Goal: Transaction & Acquisition: Download file/media

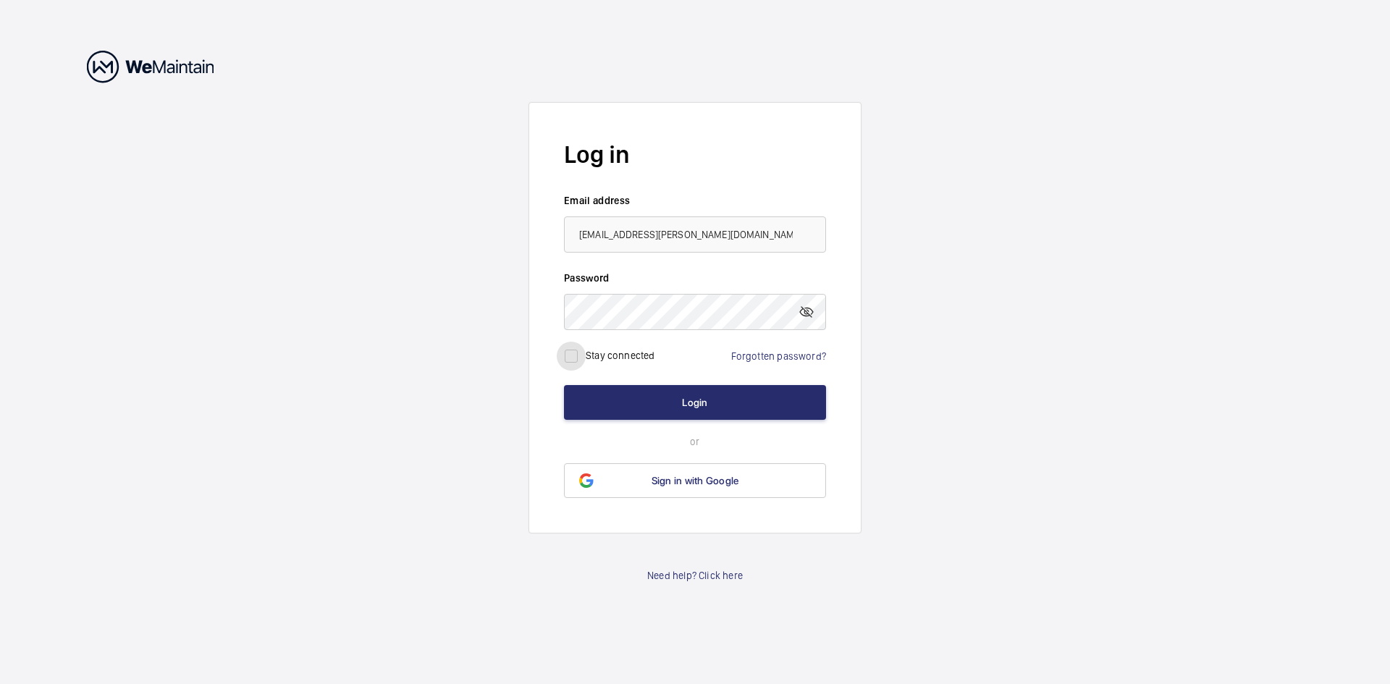
click at [578, 361] on input "checkbox" at bounding box center [571, 356] width 29 height 29
checkbox input "true"
click at [619, 389] on button "Login" at bounding box center [695, 402] width 262 height 35
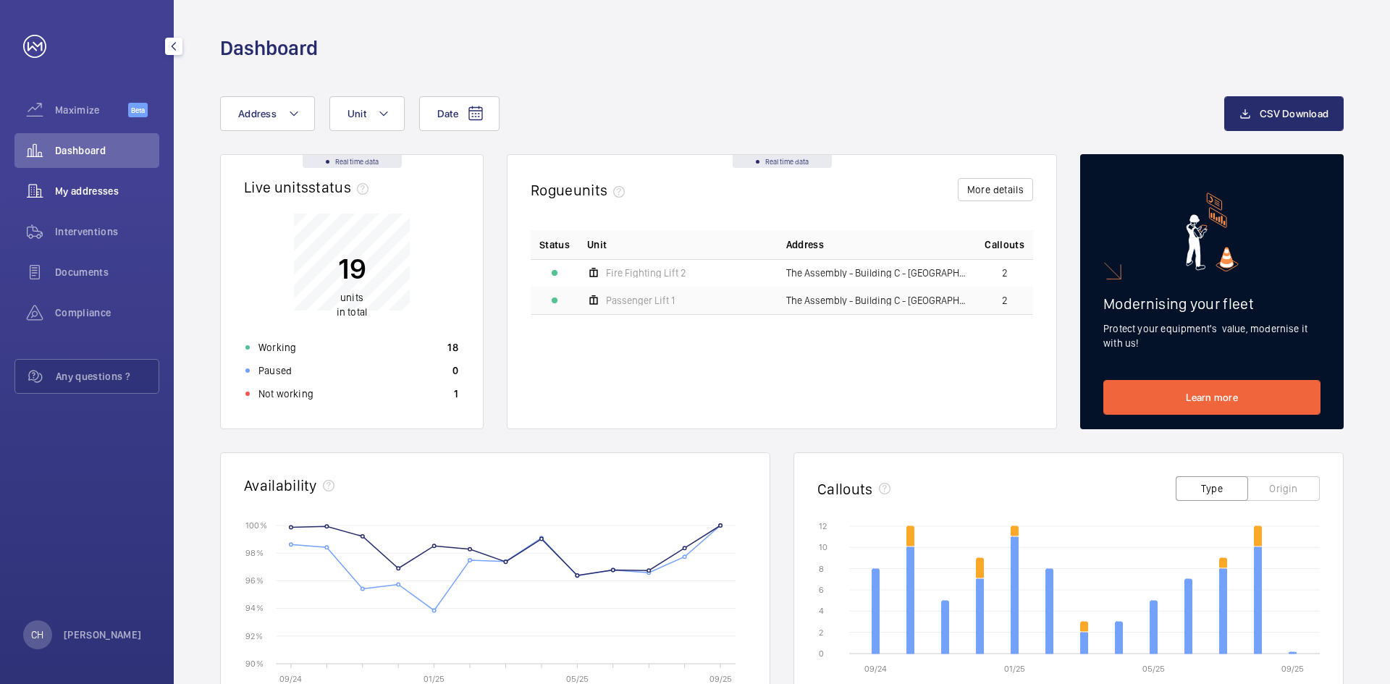
click at [96, 193] on span "My addresses" at bounding box center [107, 191] width 104 height 14
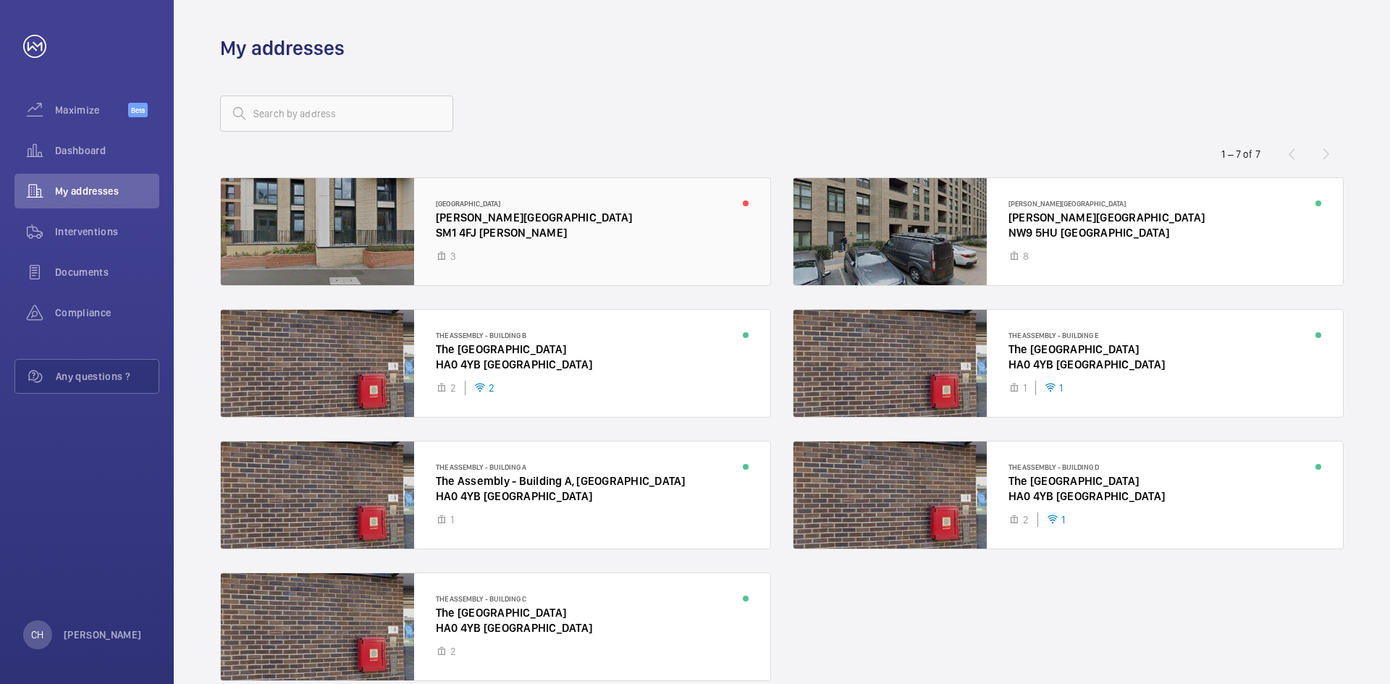
click at [500, 256] on div at bounding box center [496, 231] width 550 height 107
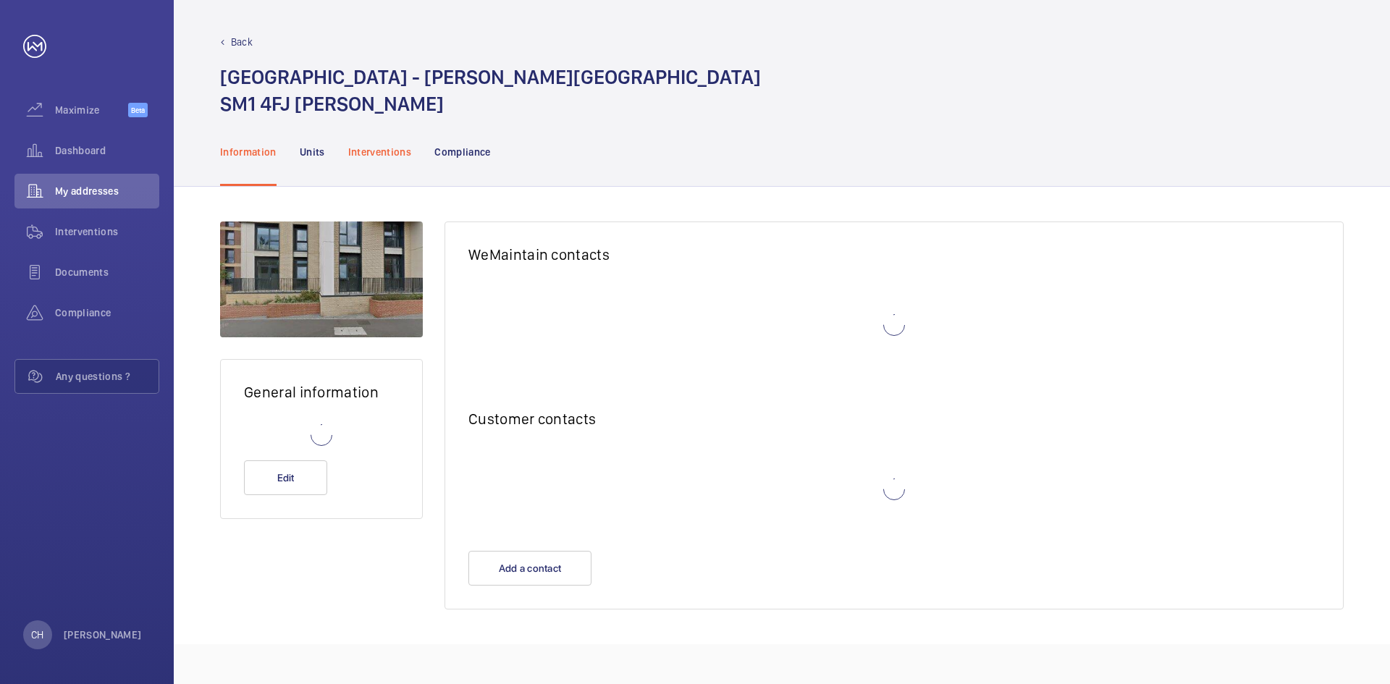
click at [361, 156] on p "Interventions" at bounding box center [380, 152] width 64 height 14
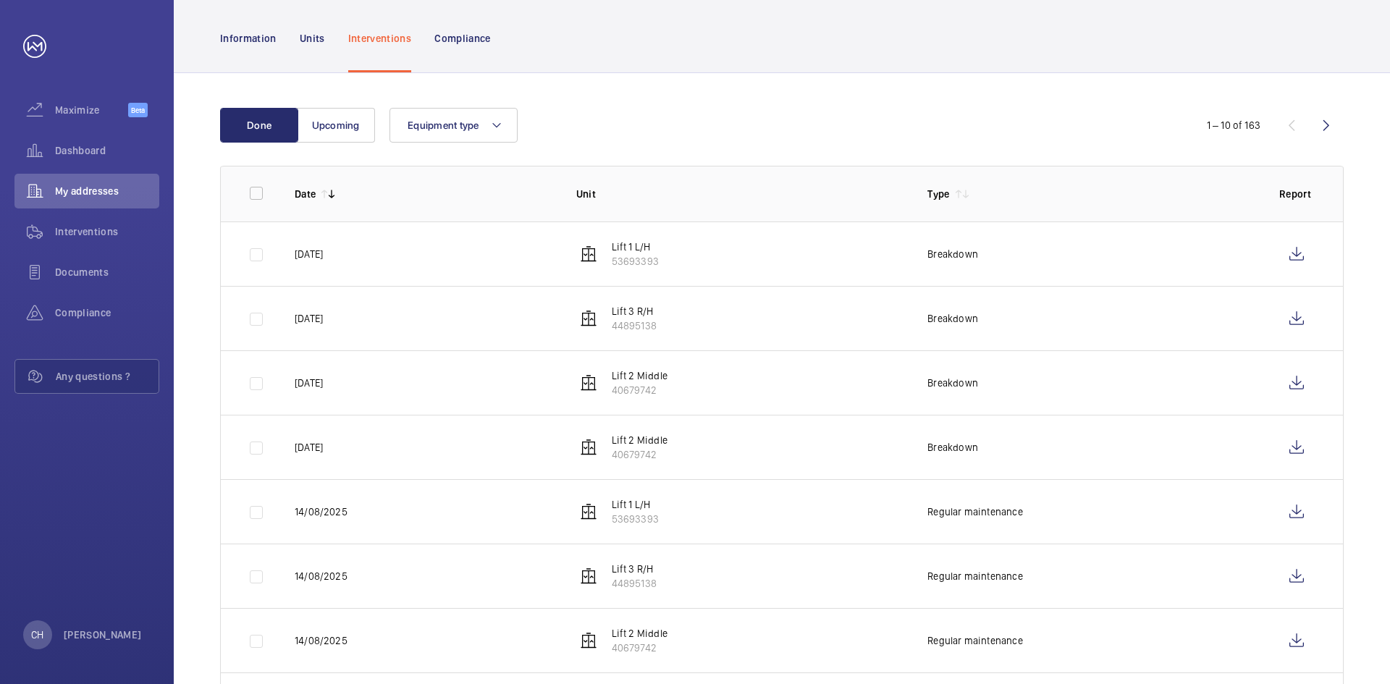
scroll to position [120, 0]
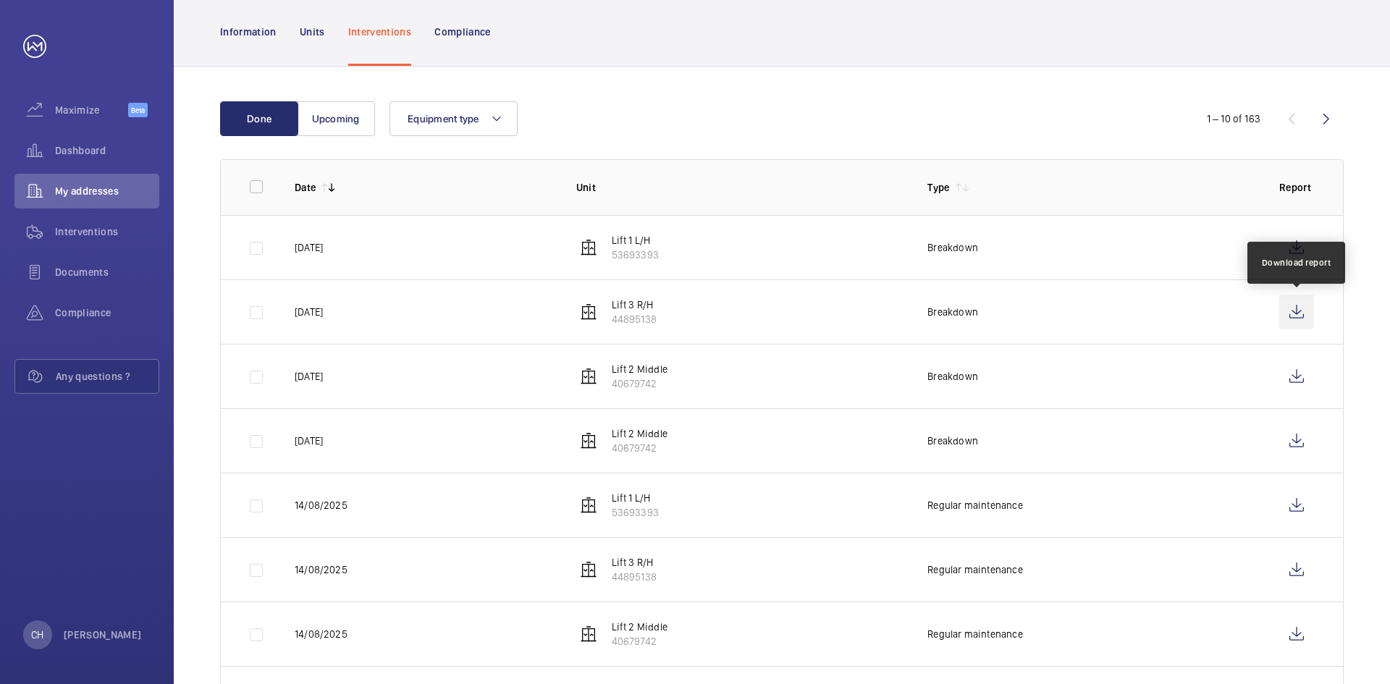
click at [1286, 314] on wm-front-icon-button at bounding box center [1297, 312] width 35 height 35
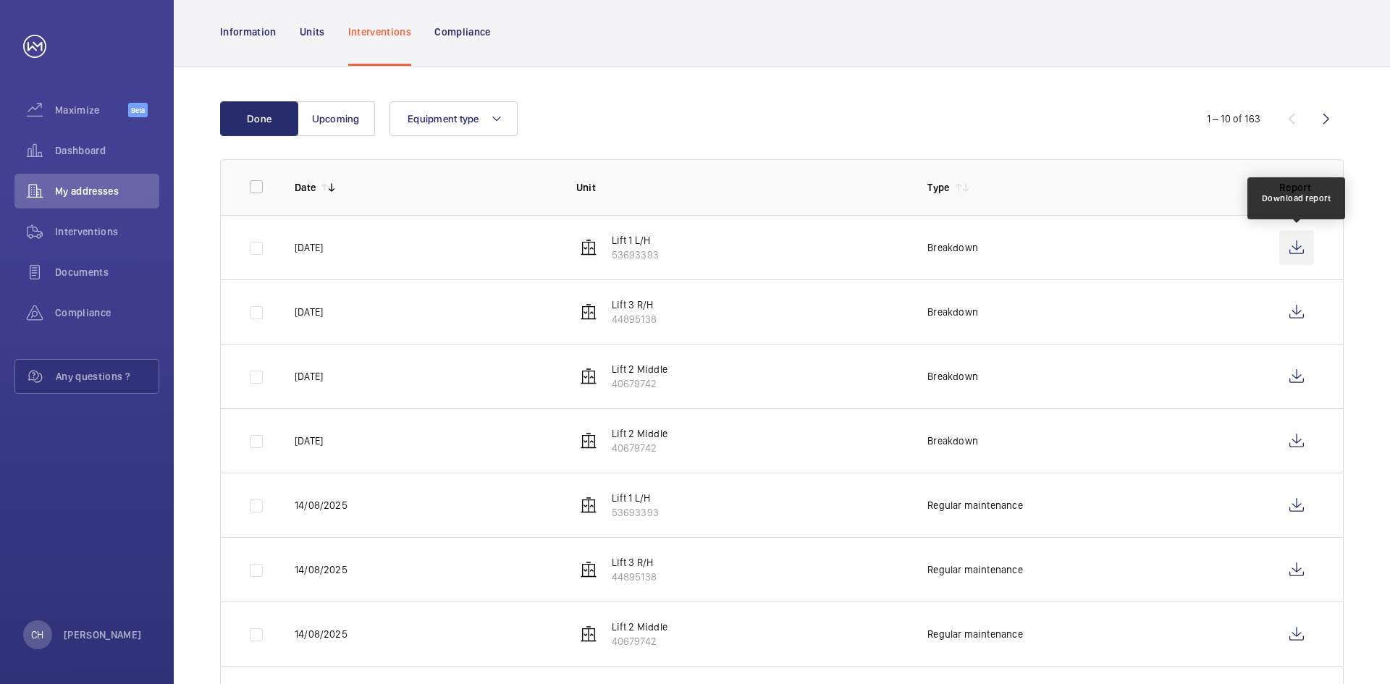
click at [1294, 244] on wm-front-icon-button at bounding box center [1297, 247] width 35 height 35
